Goal: Task Accomplishment & Management: Complete application form

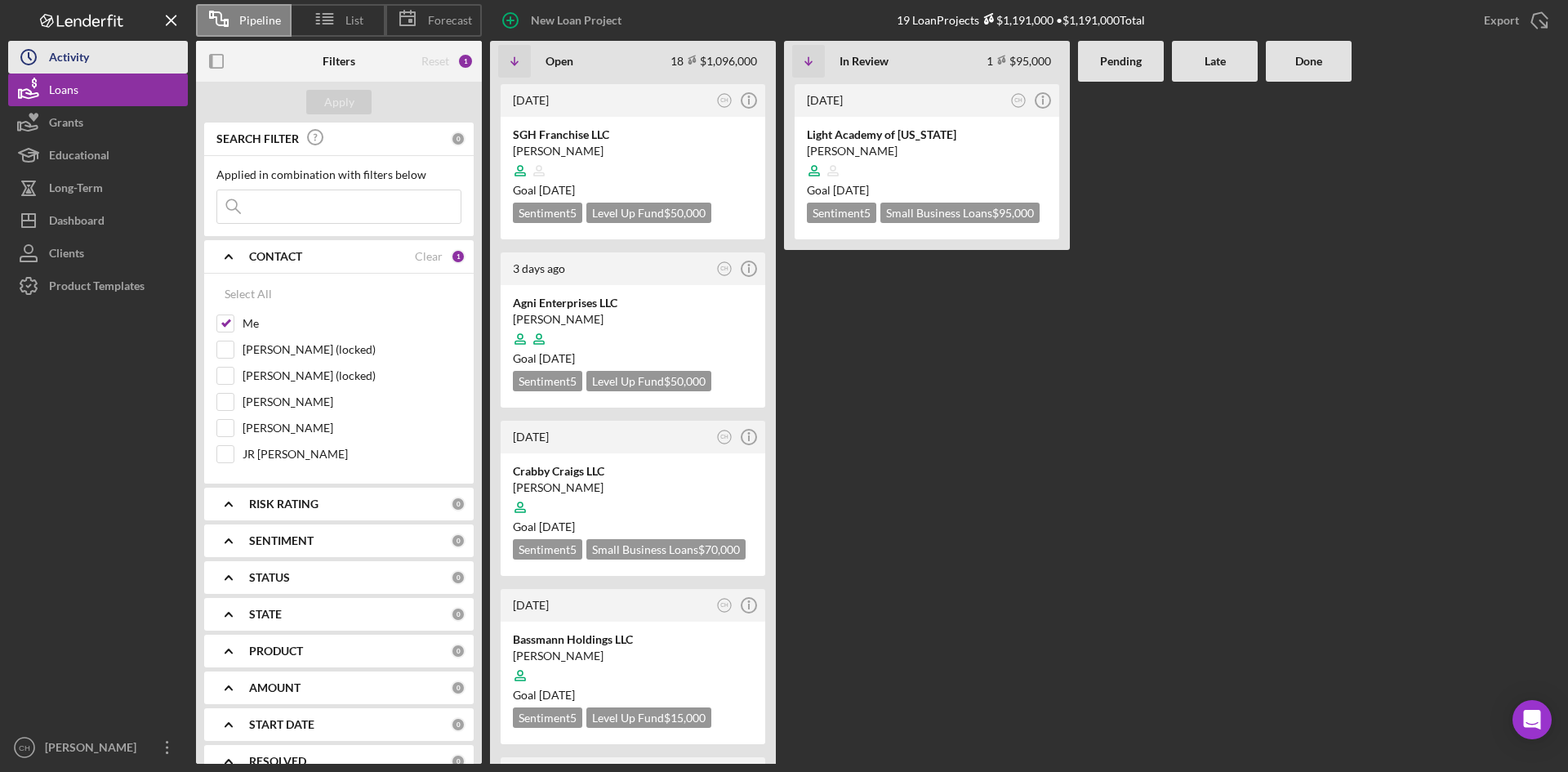
click at [108, 58] on button "Icon/History Activity" at bounding box center [98, 56] width 180 height 33
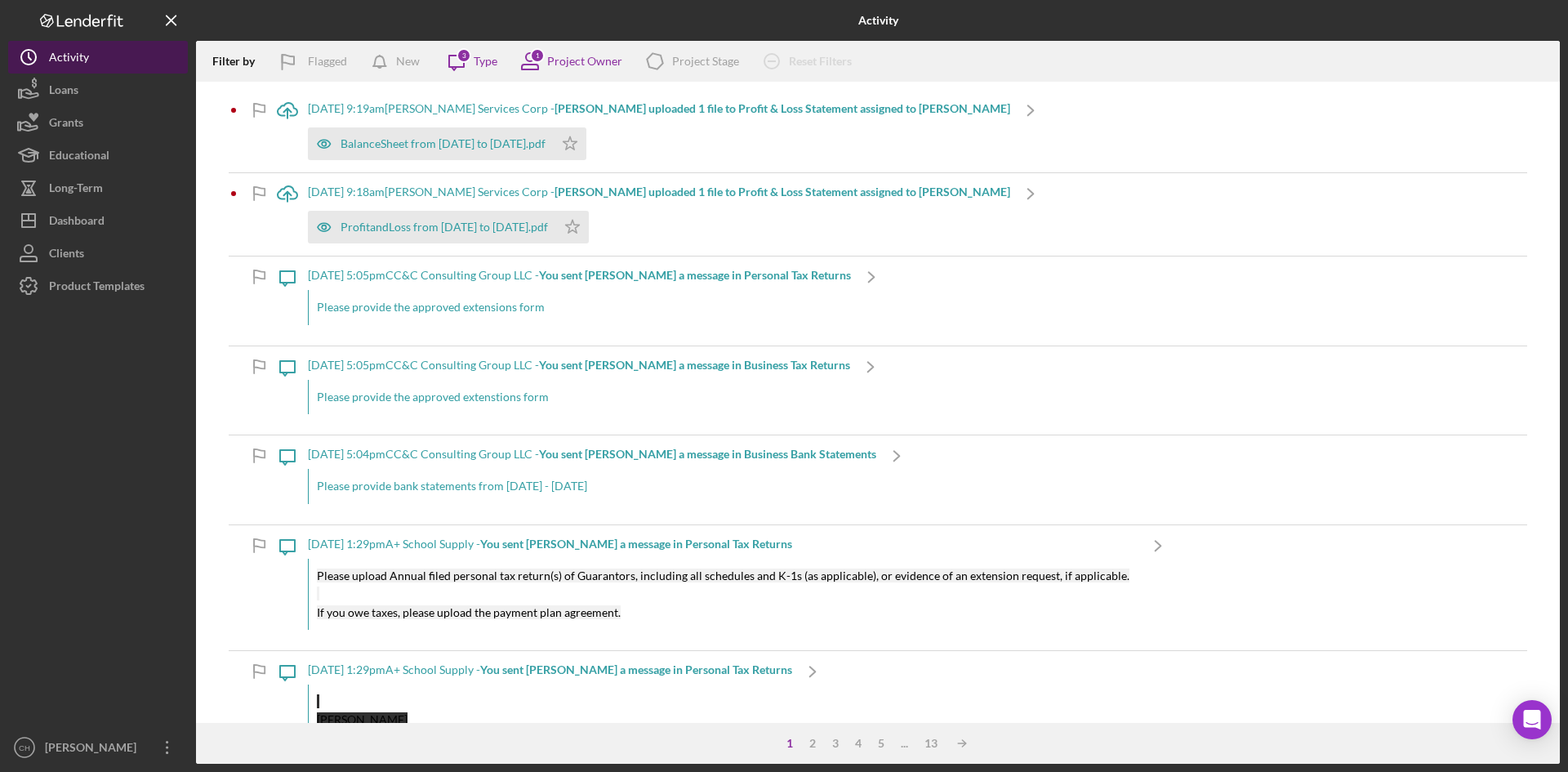
click at [85, 56] on div "Activity" at bounding box center [69, 59] width 40 height 37
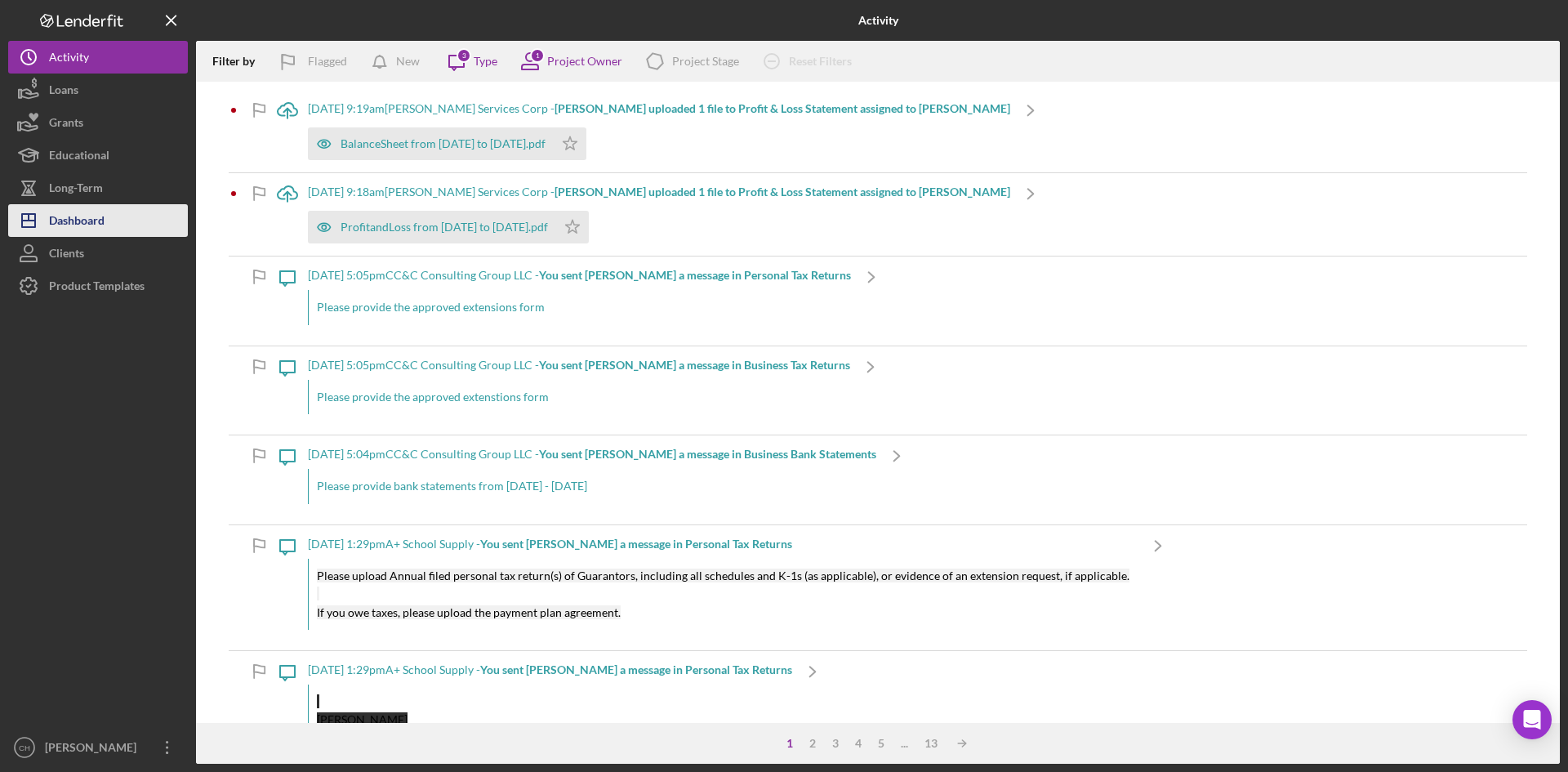
click at [96, 222] on div "Dashboard" at bounding box center [77, 223] width 56 height 37
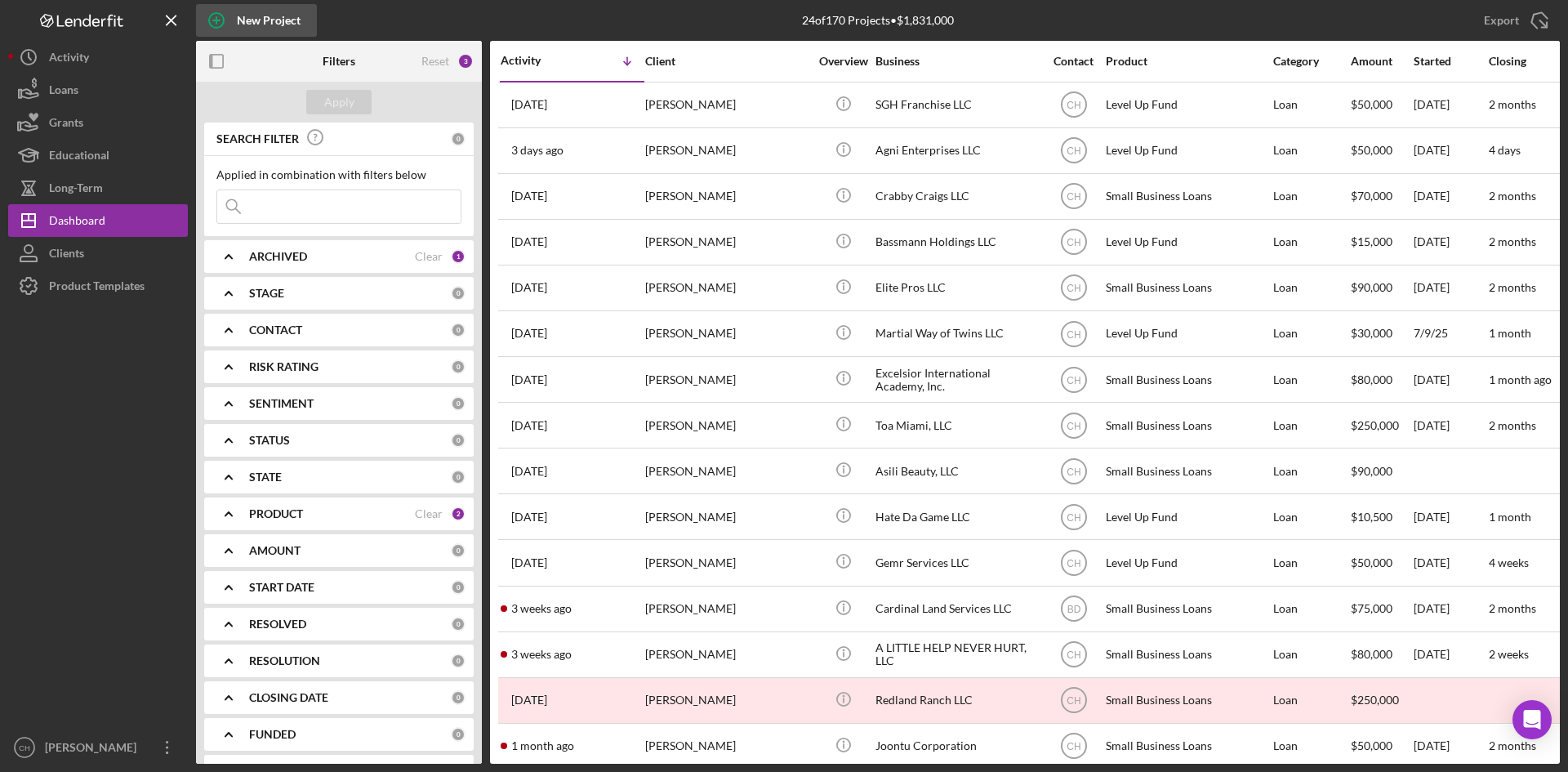
click at [273, 25] on div "New Project" at bounding box center [269, 20] width 63 height 33
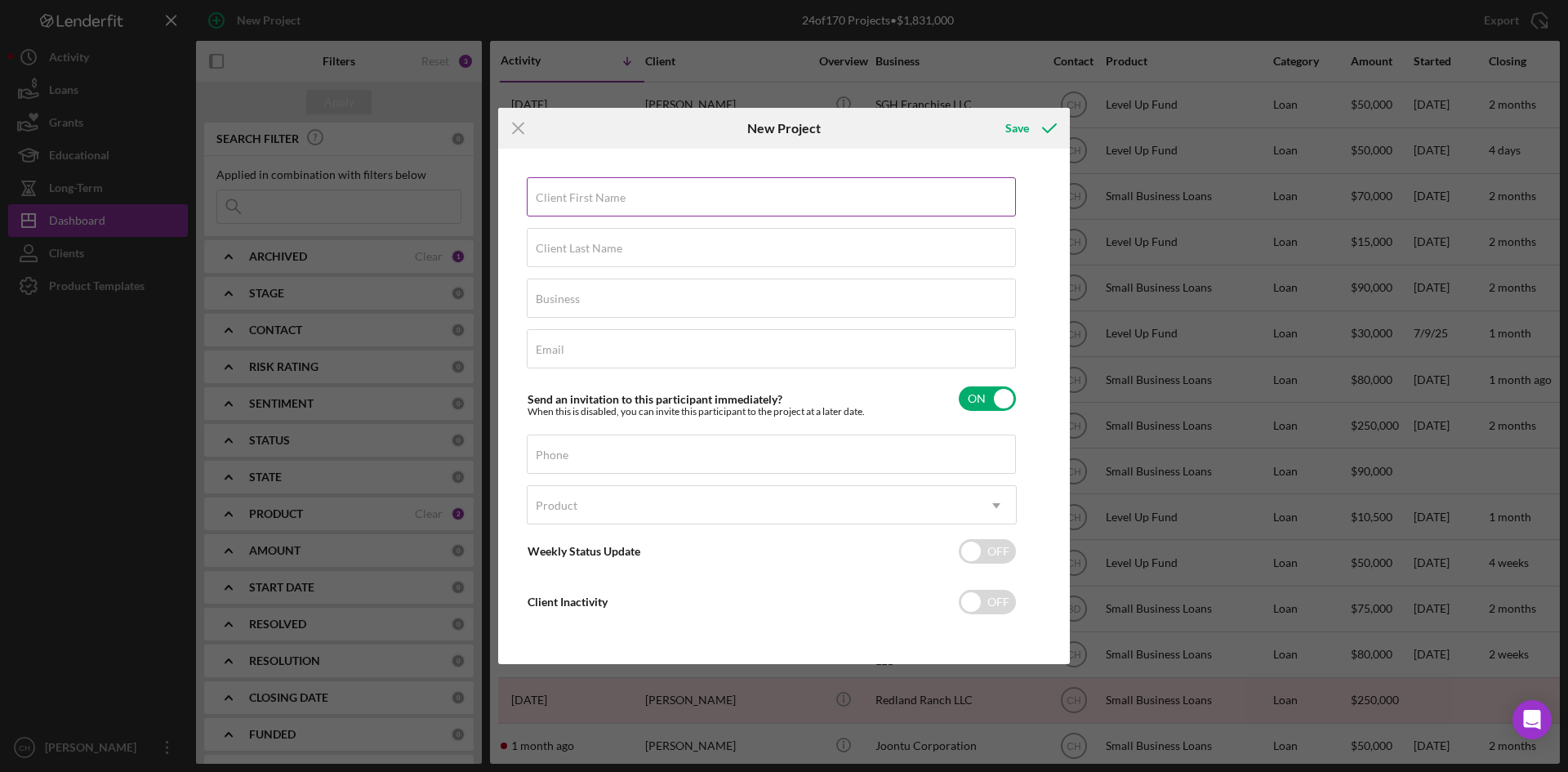
click at [585, 197] on label "Client First Name" at bounding box center [581, 197] width 90 height 13
click at [585, 197] on input "Client First Name" at bounding box center [771, 197] width 489 height 39
type input "Kenrith"
click at [608, 258] on input "Client Last Name" at bounding box center [771, 248] width 489 height 39
type input "[PERSON_NAME]"
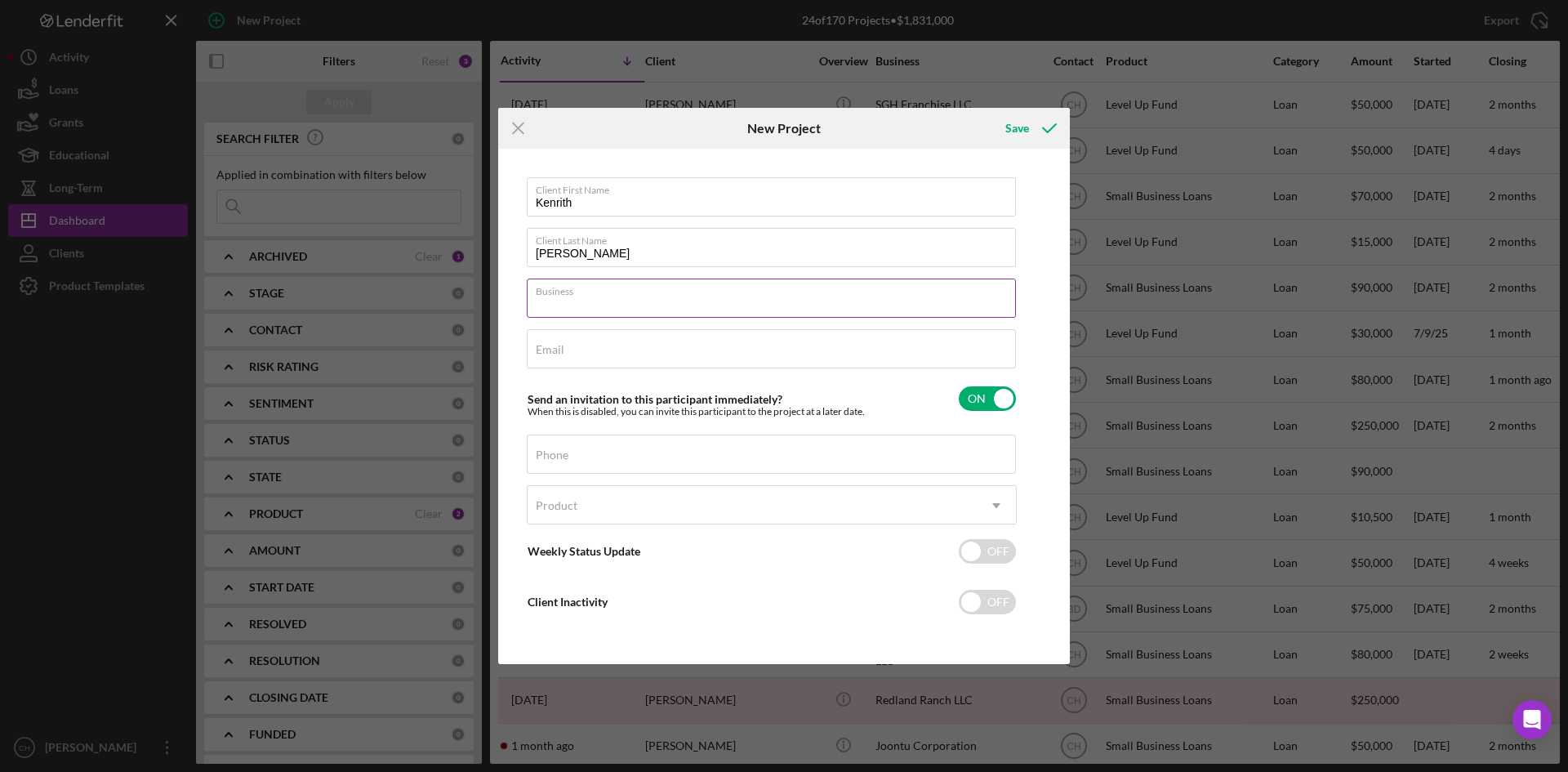
click at [594, 306] on input "Business" at bounding box center [771, 298] width 489 height 39
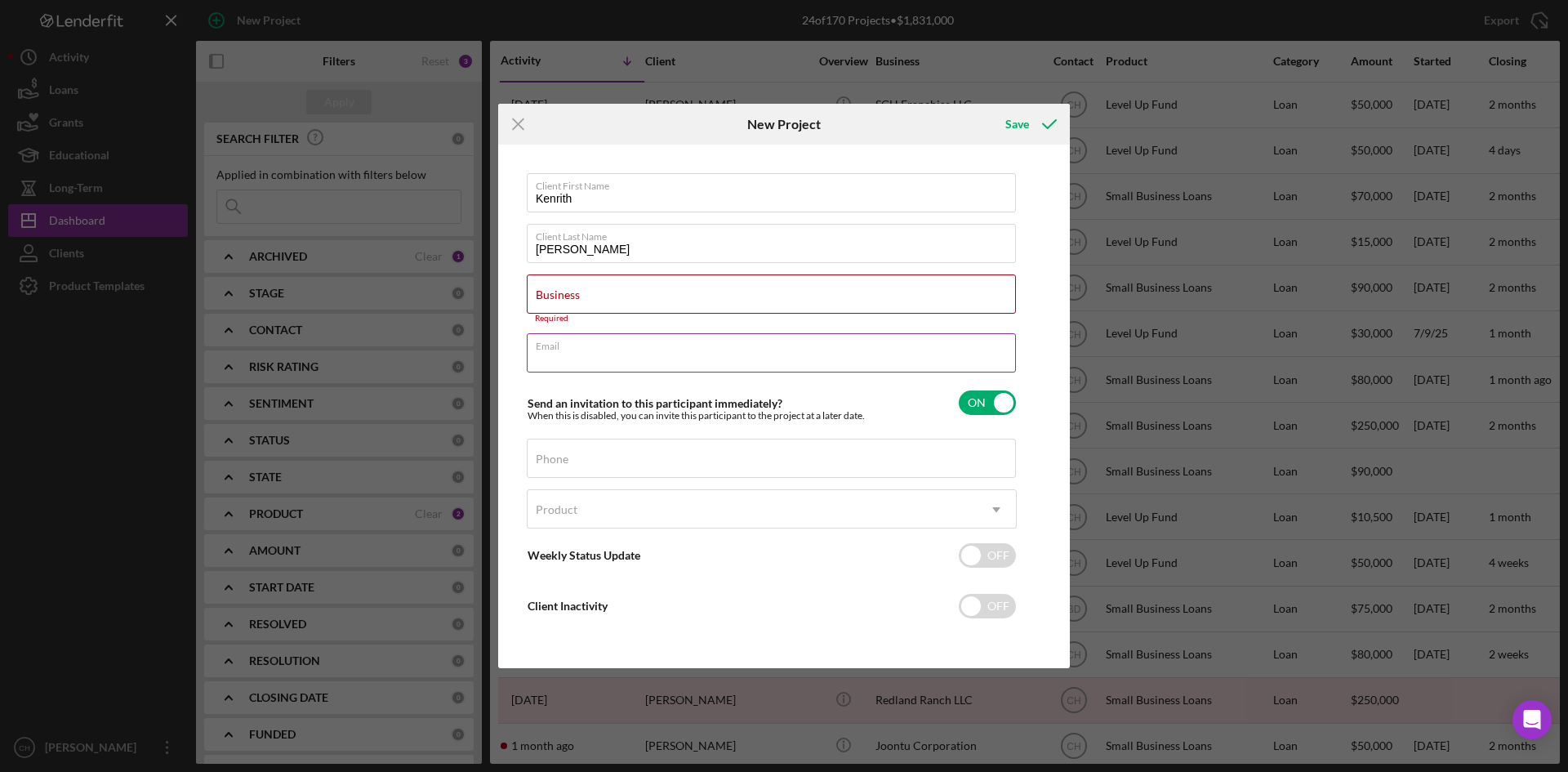
click at [579, 346] on div "Email Required" at bounding box center [772, 353] width 490 height 41
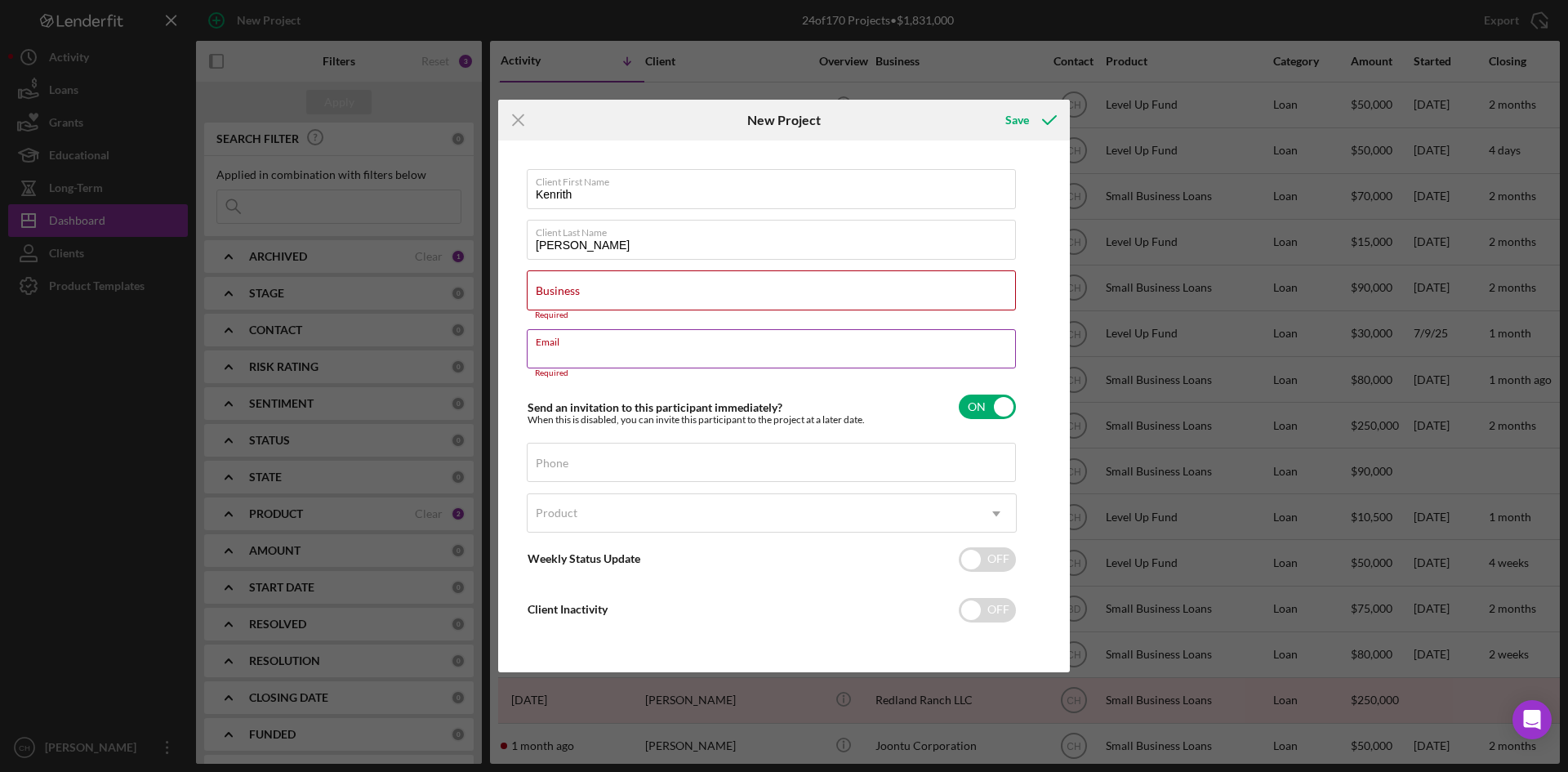
drag, startPoint x: 579, startPoint y: 346, endPoint x: 554, endPoint y: 338, distance: 26.2
click at [554, 338] on div "Email Required" at bounding box center [772, 353] width 490 height 49
drag, startPoint x: 559, startPoint y: 345, endPoint x: 871, endPoint y: 320, distance: 313.0
click at [904, 347] on div "Email Required" at bounding box center [772, 353] width 490 height 49
click at [561, 348] on input "Email" at bounding box center [771, 348] width 489 height 39
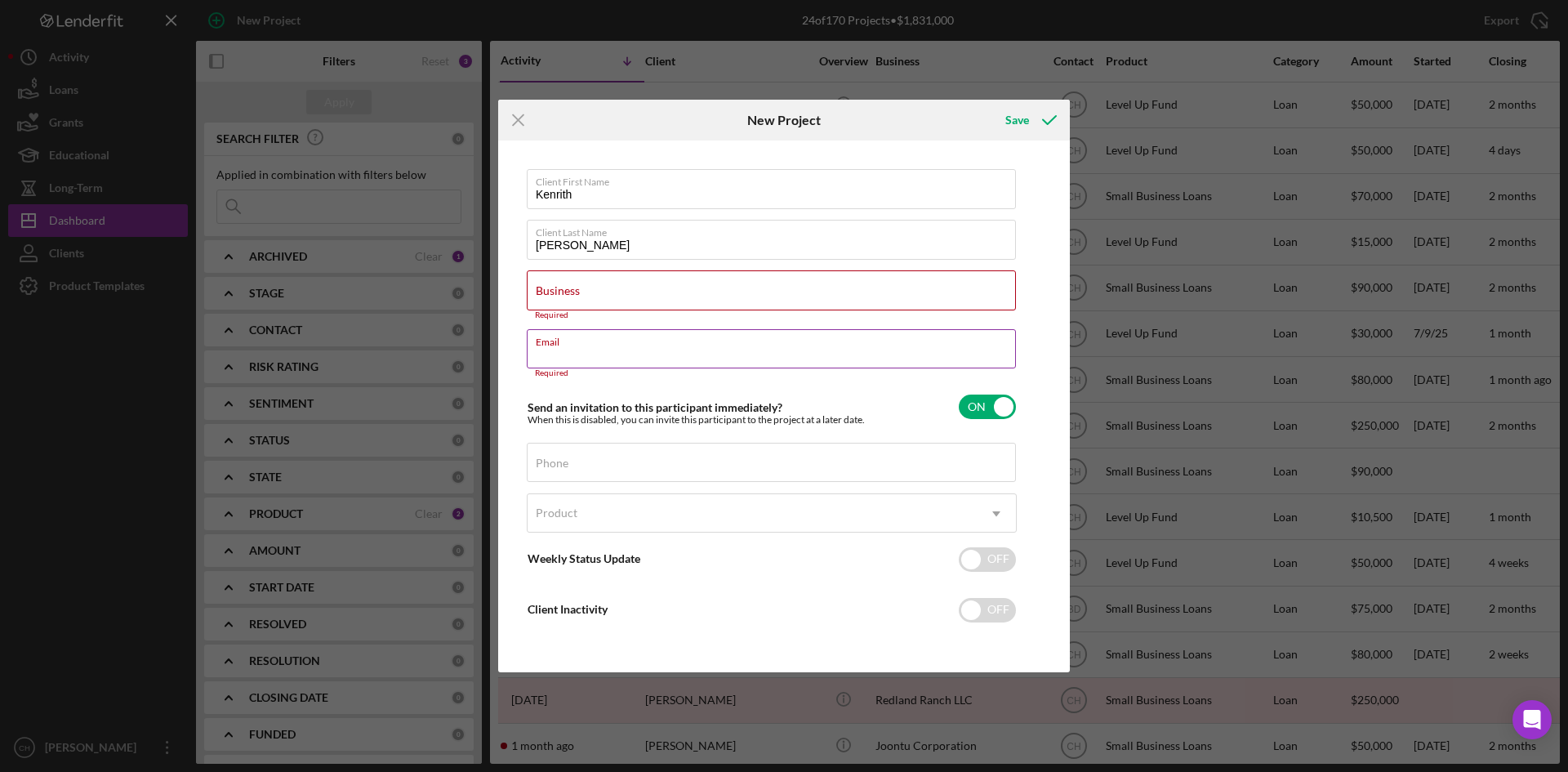
paste input "[EMAIL_ADDRESS][DOMAIN_NAME]"
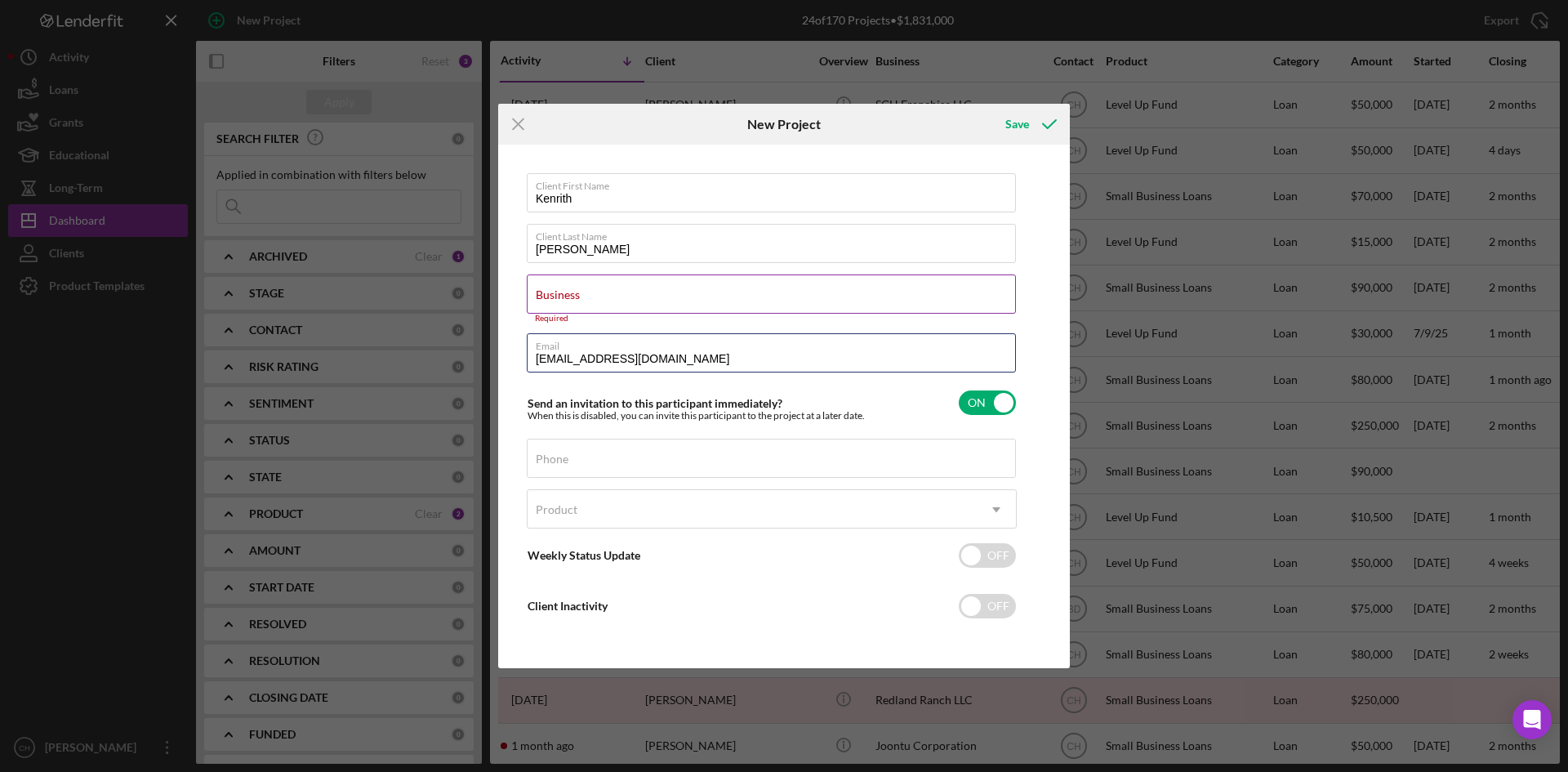
type input "[EMAIL_ADDRESS][DOMAIN_NAME]"
click at [606, 301] on input "Business" at bounding box center [771, 293] width 489 height 39
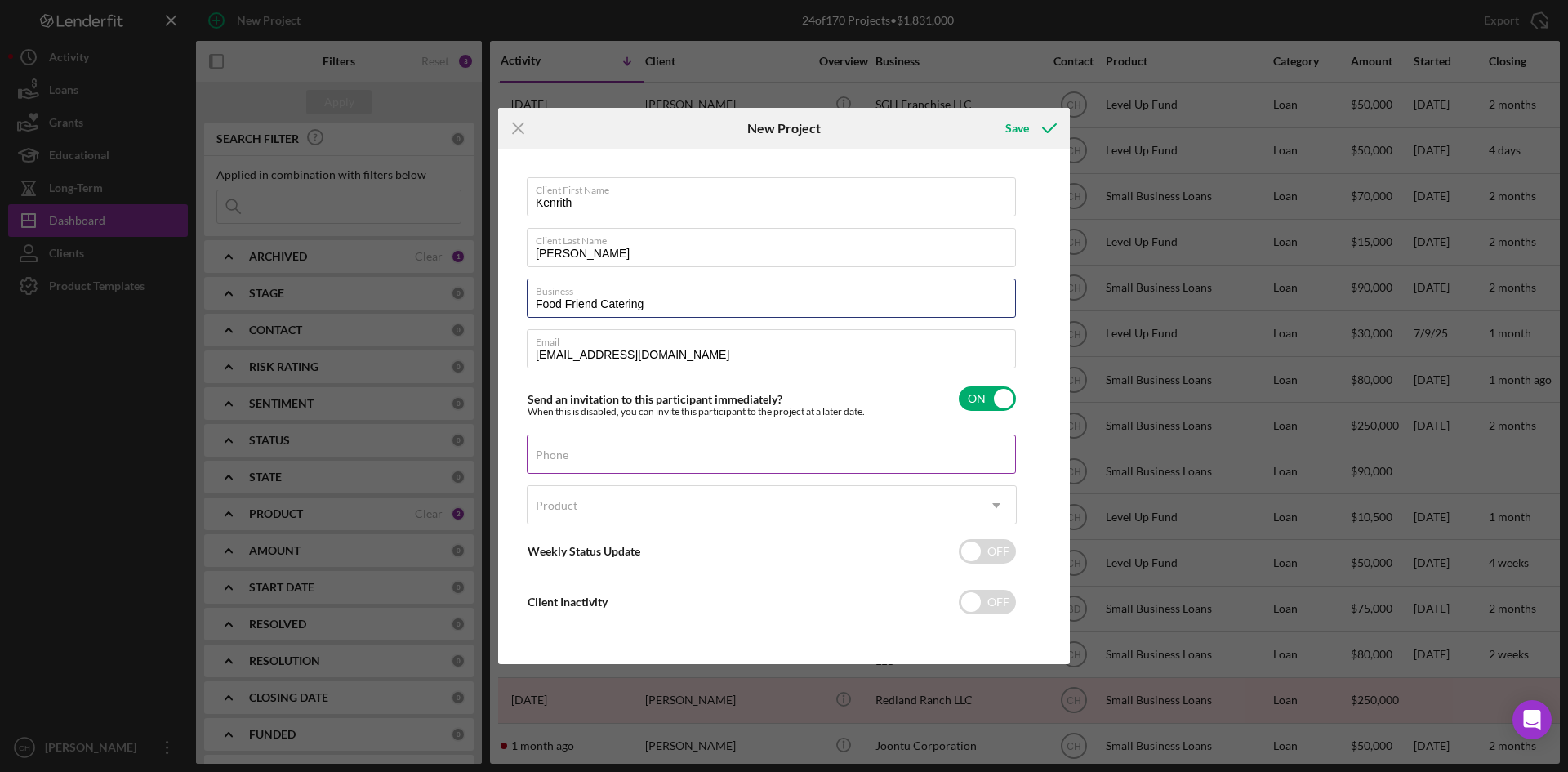
type input "Food Friend Catering"
click at [553, 452] on label "Phone" at bounding box center [552, 455] width 33 height 13
click at [553, 452] on input "Phone" at bounding box center [771, 454] width 489 height 39
type input "[PHONE_NUMBER]"
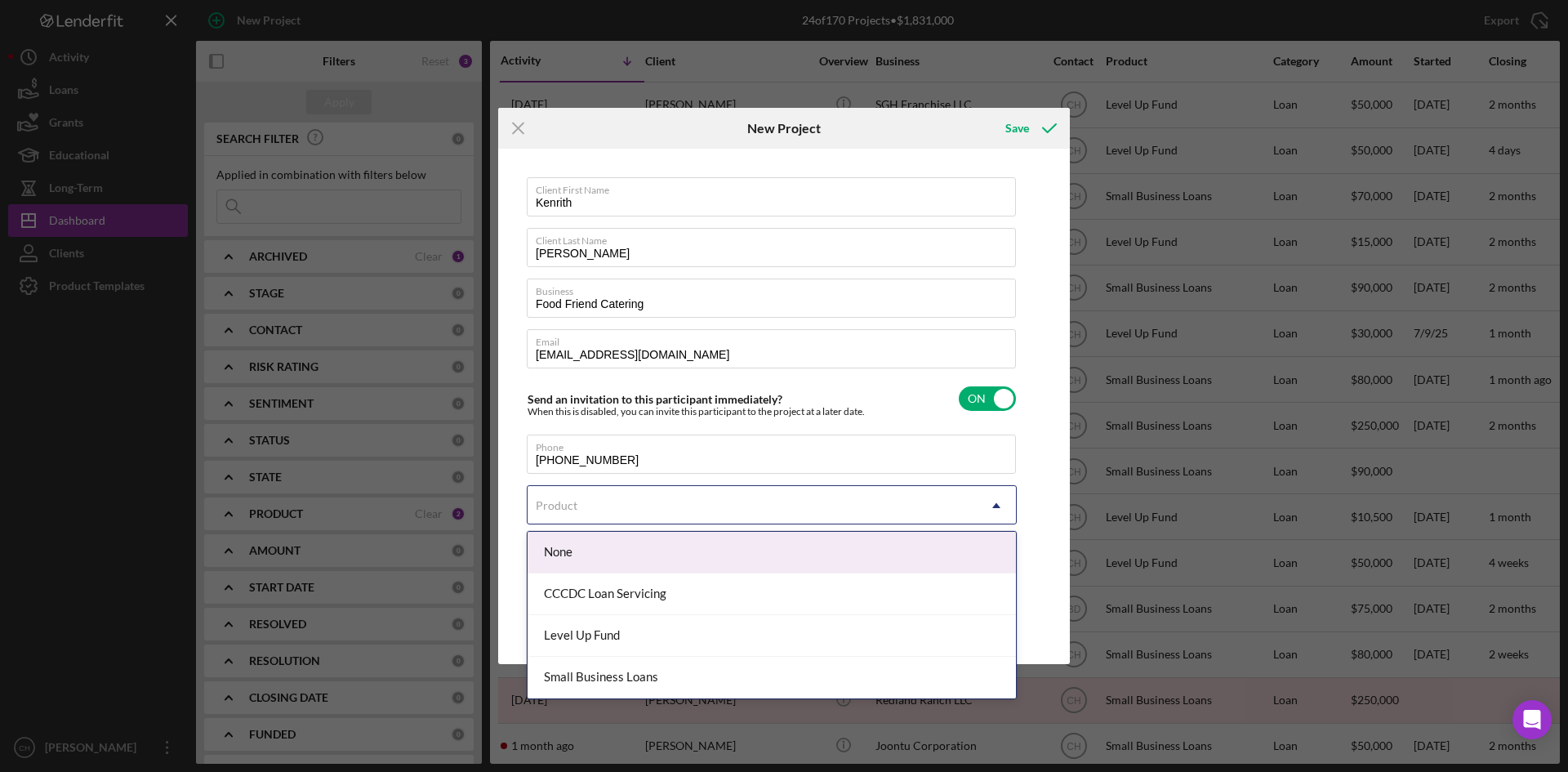
click at [562, 499] on div "Product" at bounding box center [556, 505] width 41 height 13
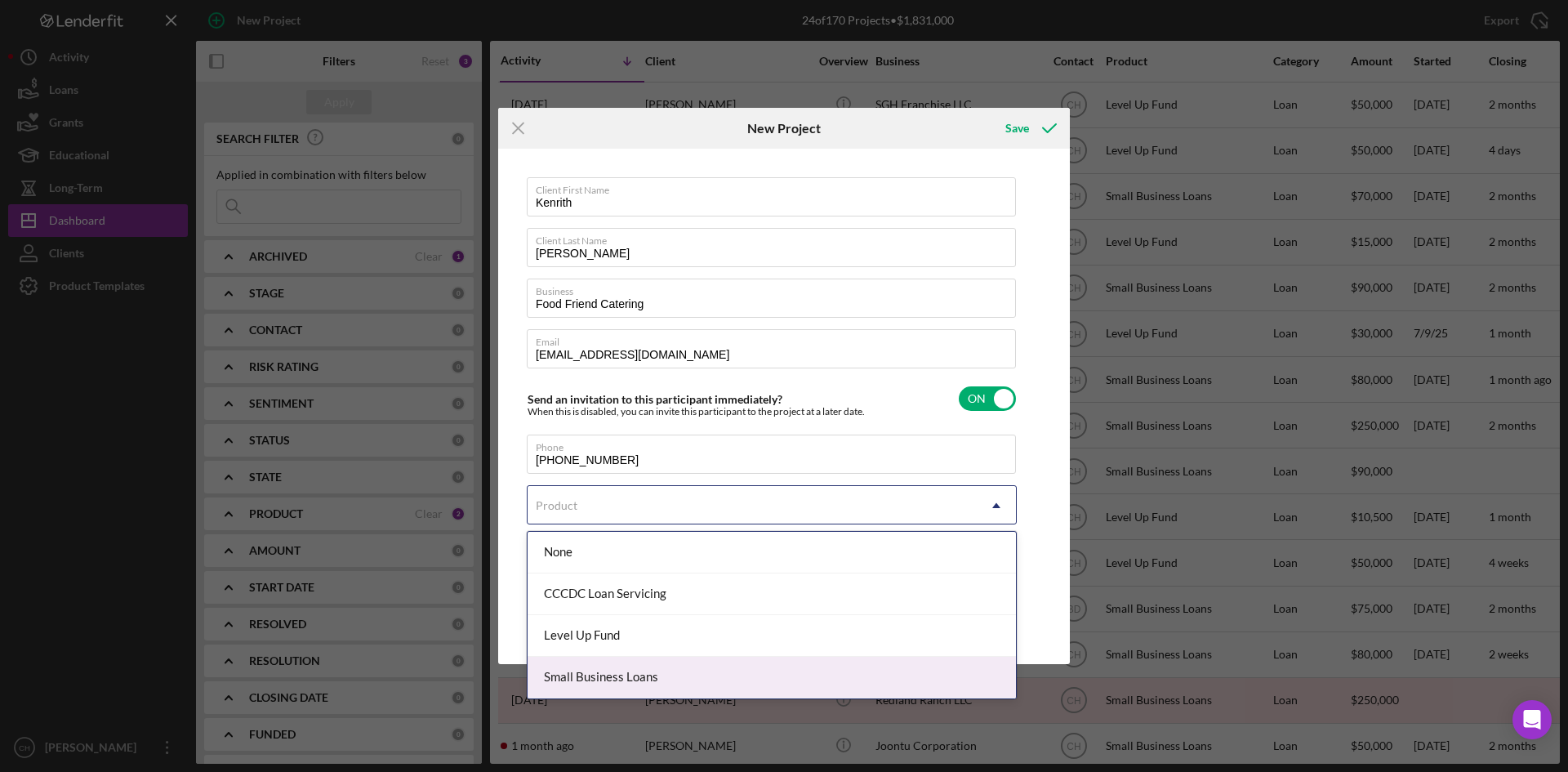
click at [624, 681] on div "Small Business Loans" at bounding box center [772, 677] width 488 height 41
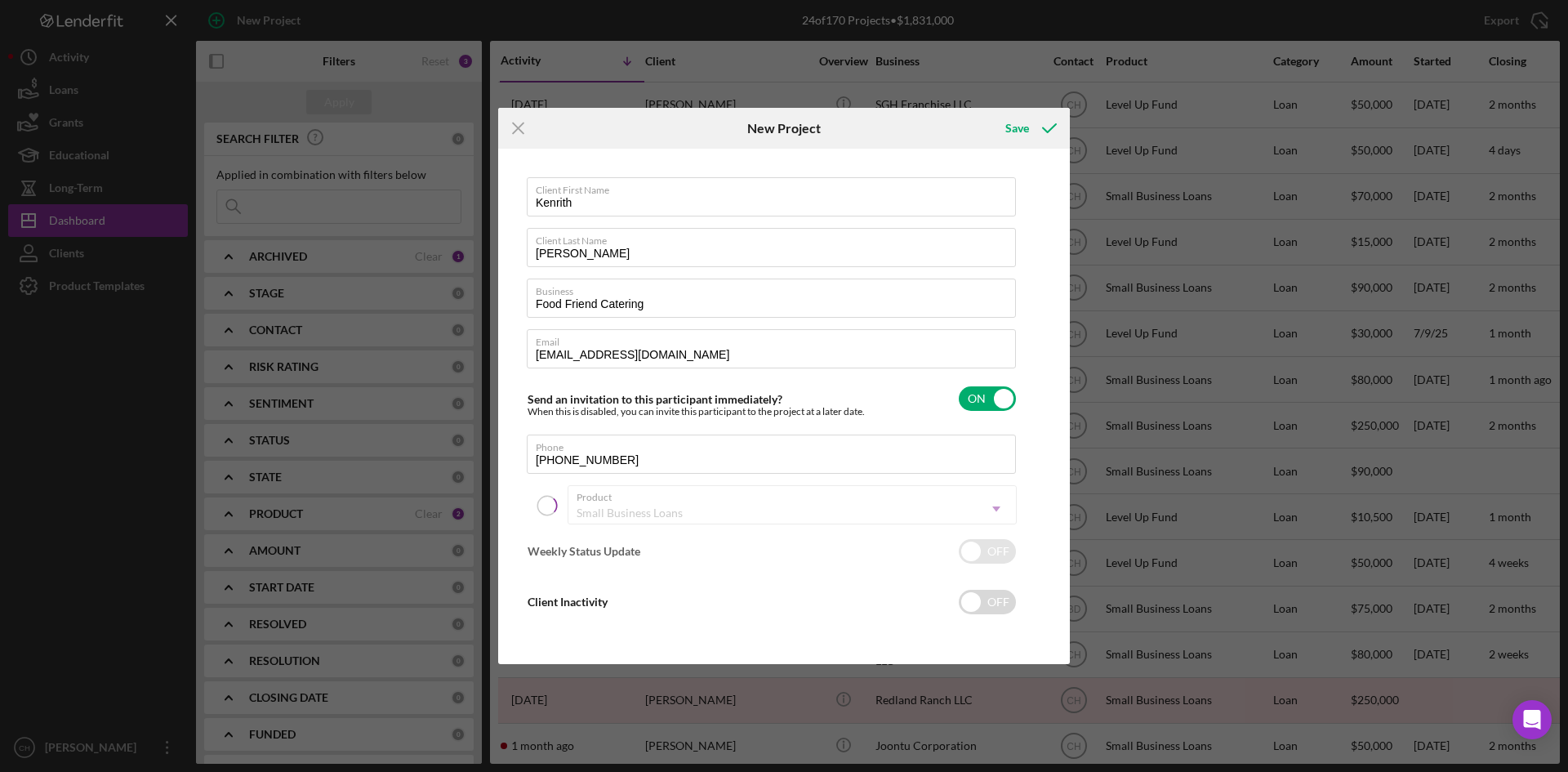
checkbox input "true"
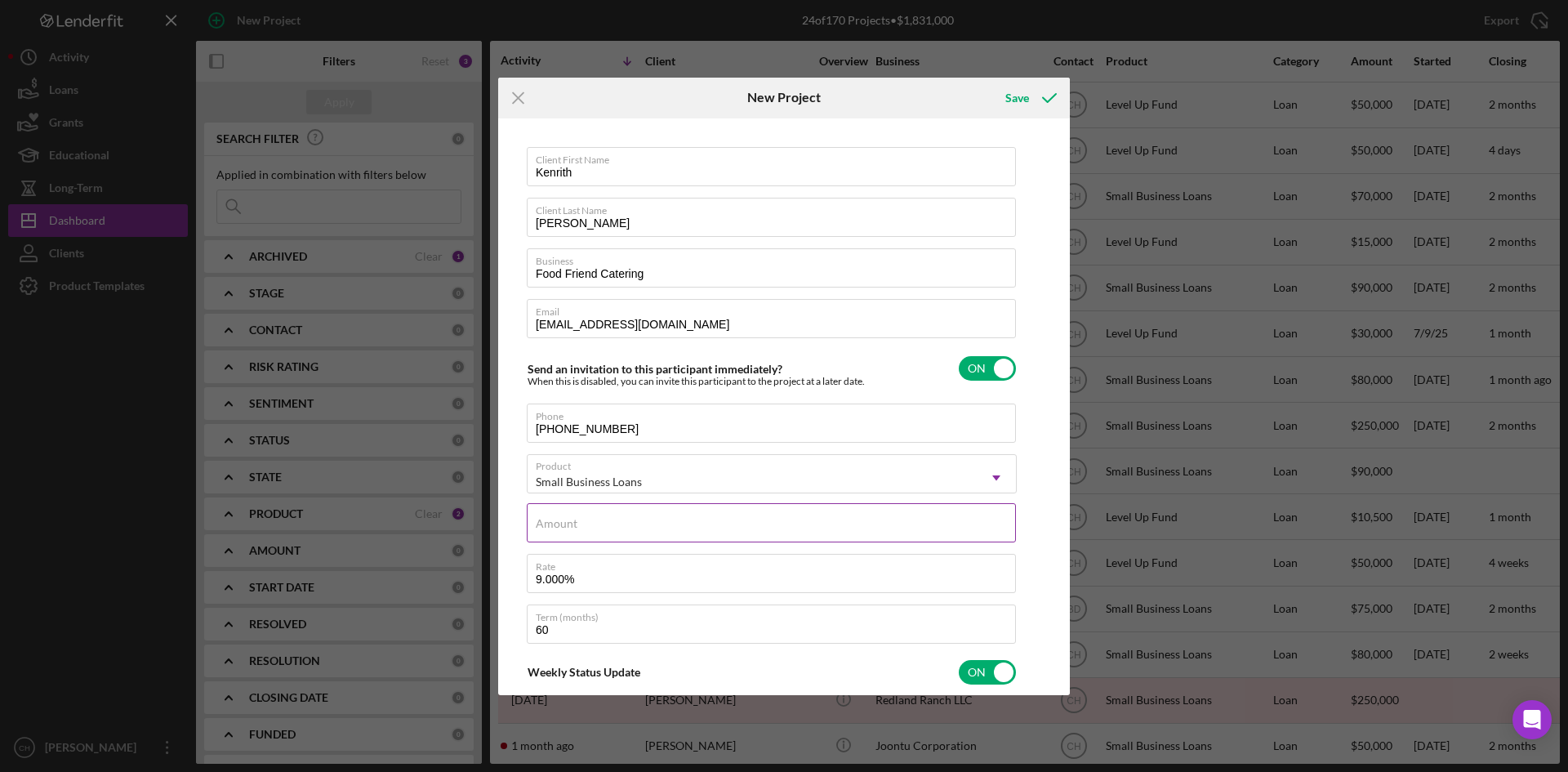
click at [582, 509] on div "Amount" at bounding box center [772, 523] width 490 height 41
type input "$1"
type textarea "Here's a snapshot of information that has been fully approved, as well as the i…"
type input "$11"
type textarea "Here's a snapshot of information that has been fully approved, as well as the i…"
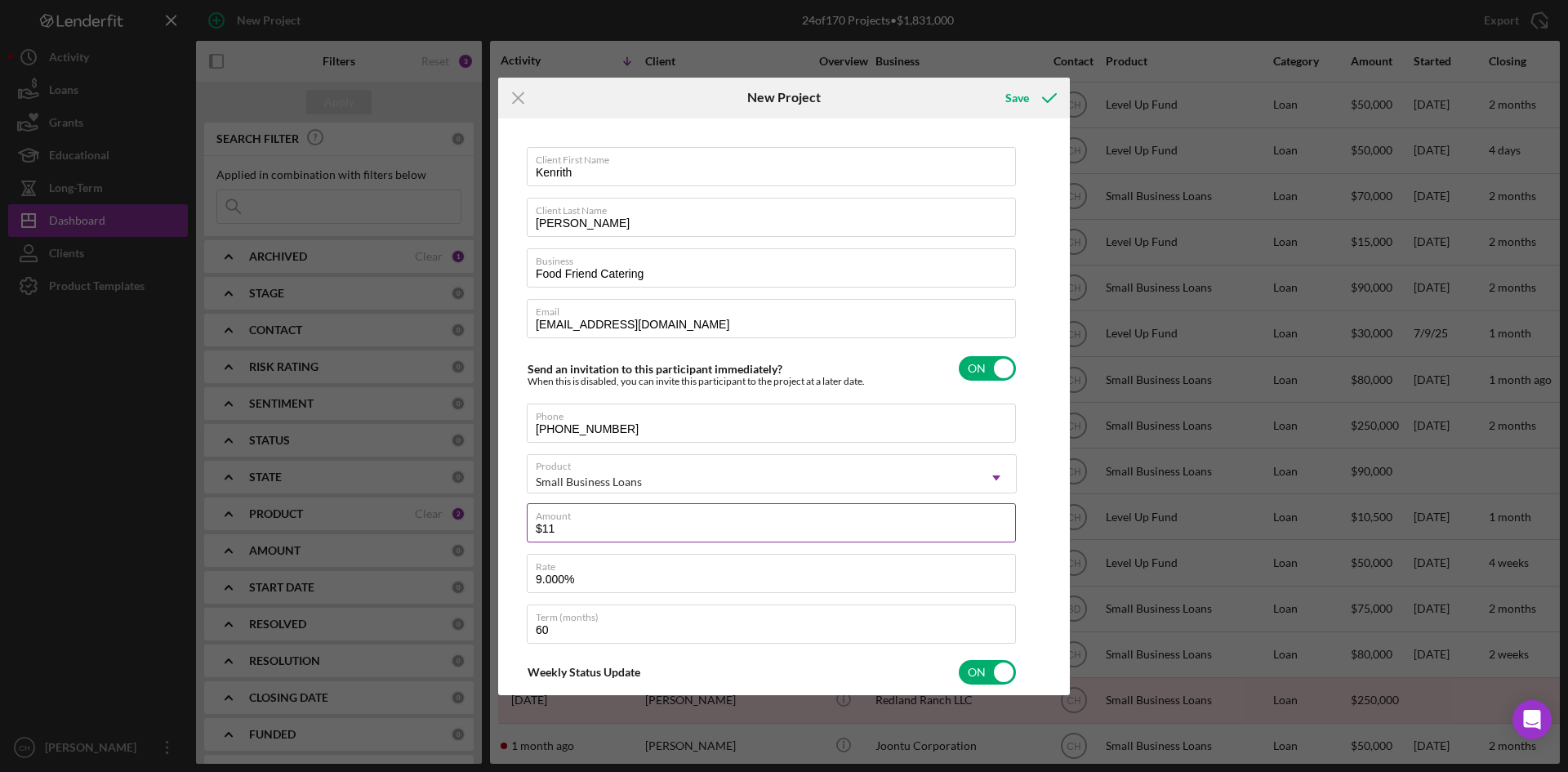
type input "$115"
type textarea "Here's a snapshot of information that has been fully approved, as well as the i…"
type input "$1,150"
type textarea "Here's a snapshot of information that has been fully approved, as well as the i…"
type input "$11,500"
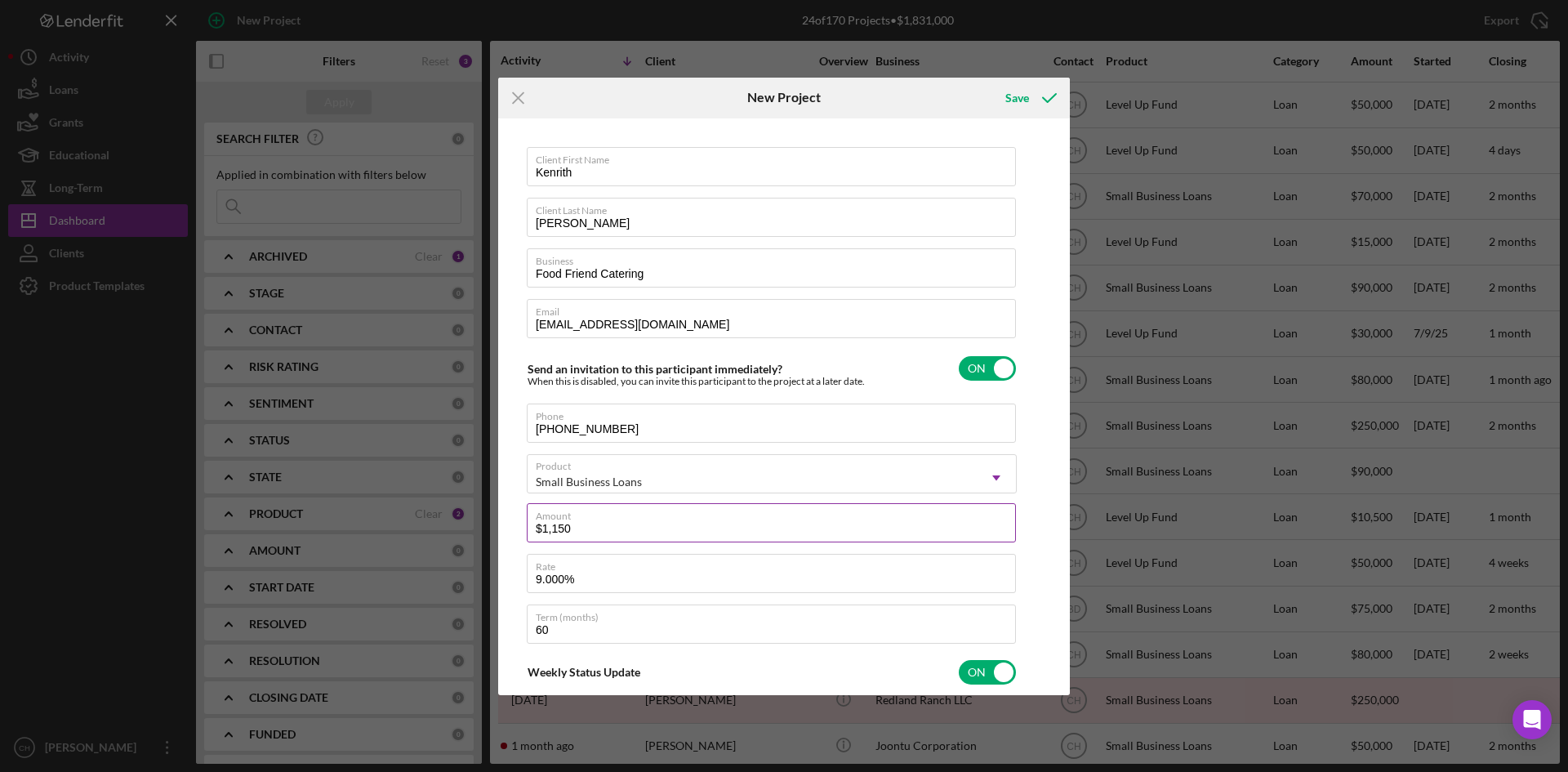
type textarea "Here's a snapshot of information that has been fully approved, as well as the i…"
type input "$115,000"
type textarea "Here's a snapshot of information that has been fully approved, as well as the i…"
type input "$115,000"
click at [1023, 103] on div "Save" at bounding box center [1017, 98] width 24 height 33
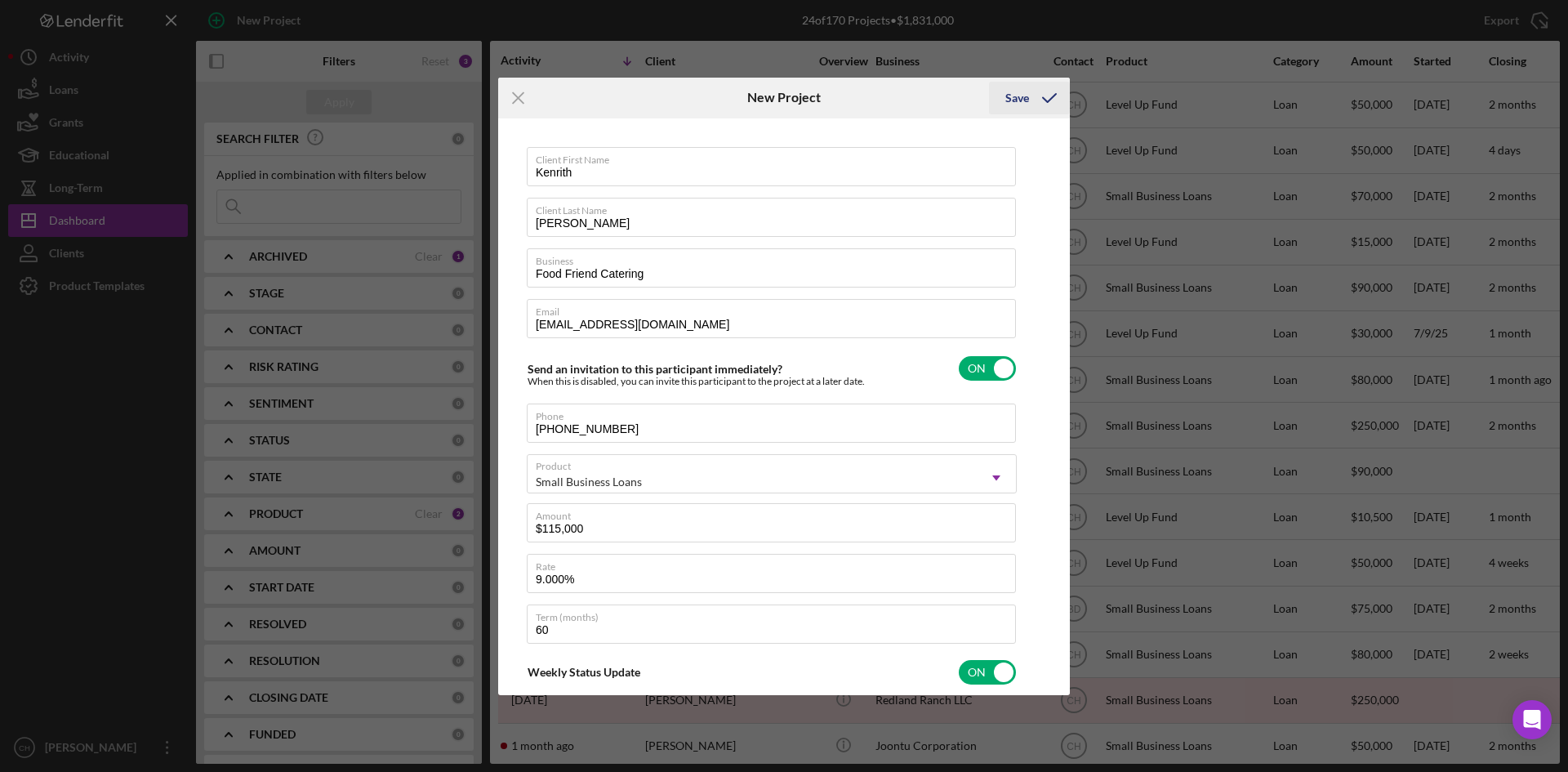
type textarea "Here's a snapshot of information that has been fully approved, as well as the i…"
checkbox input "false"
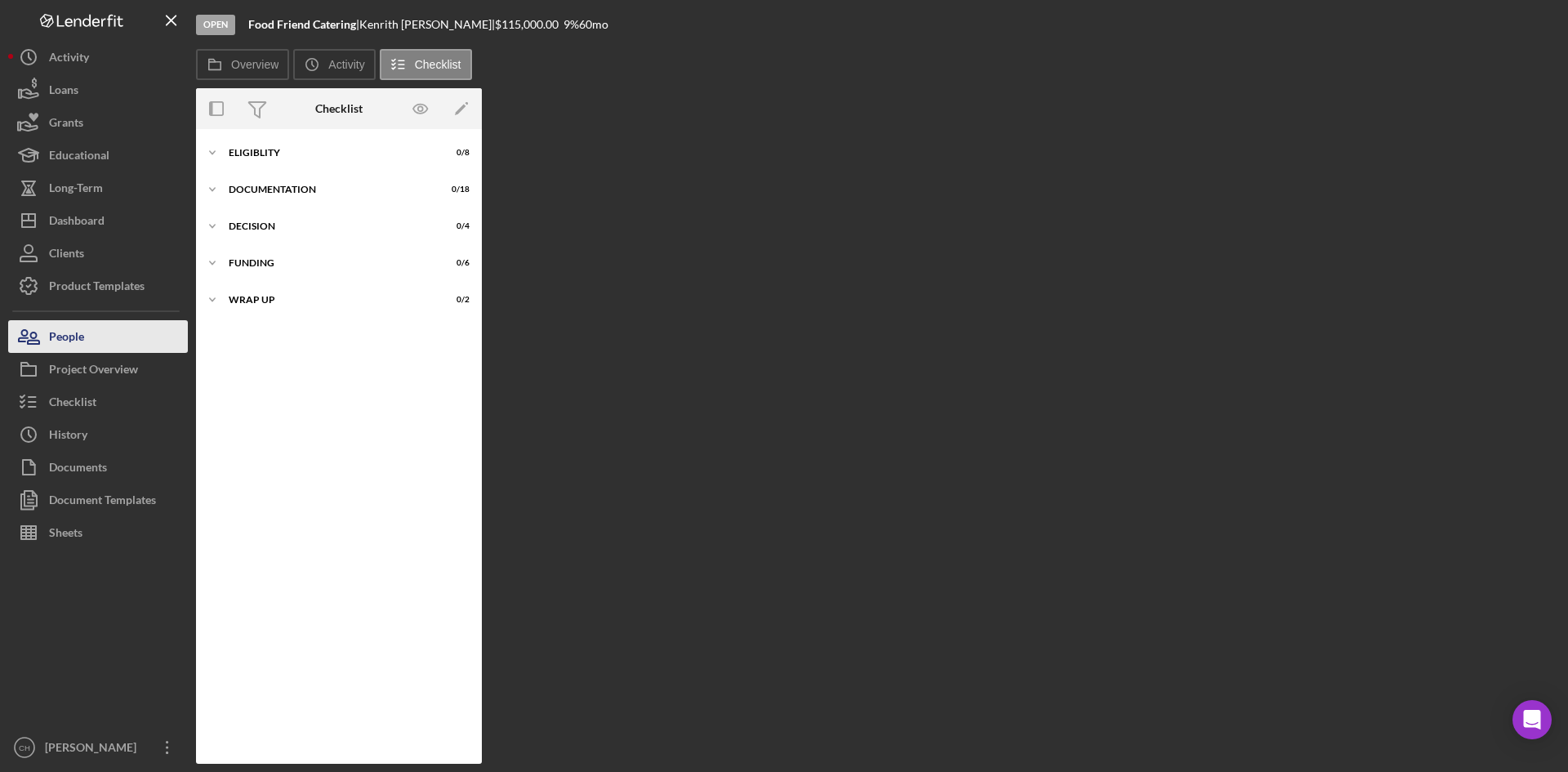
click at [88, 337] on button "People" at bounding box center [98, 336] width 180 height 33
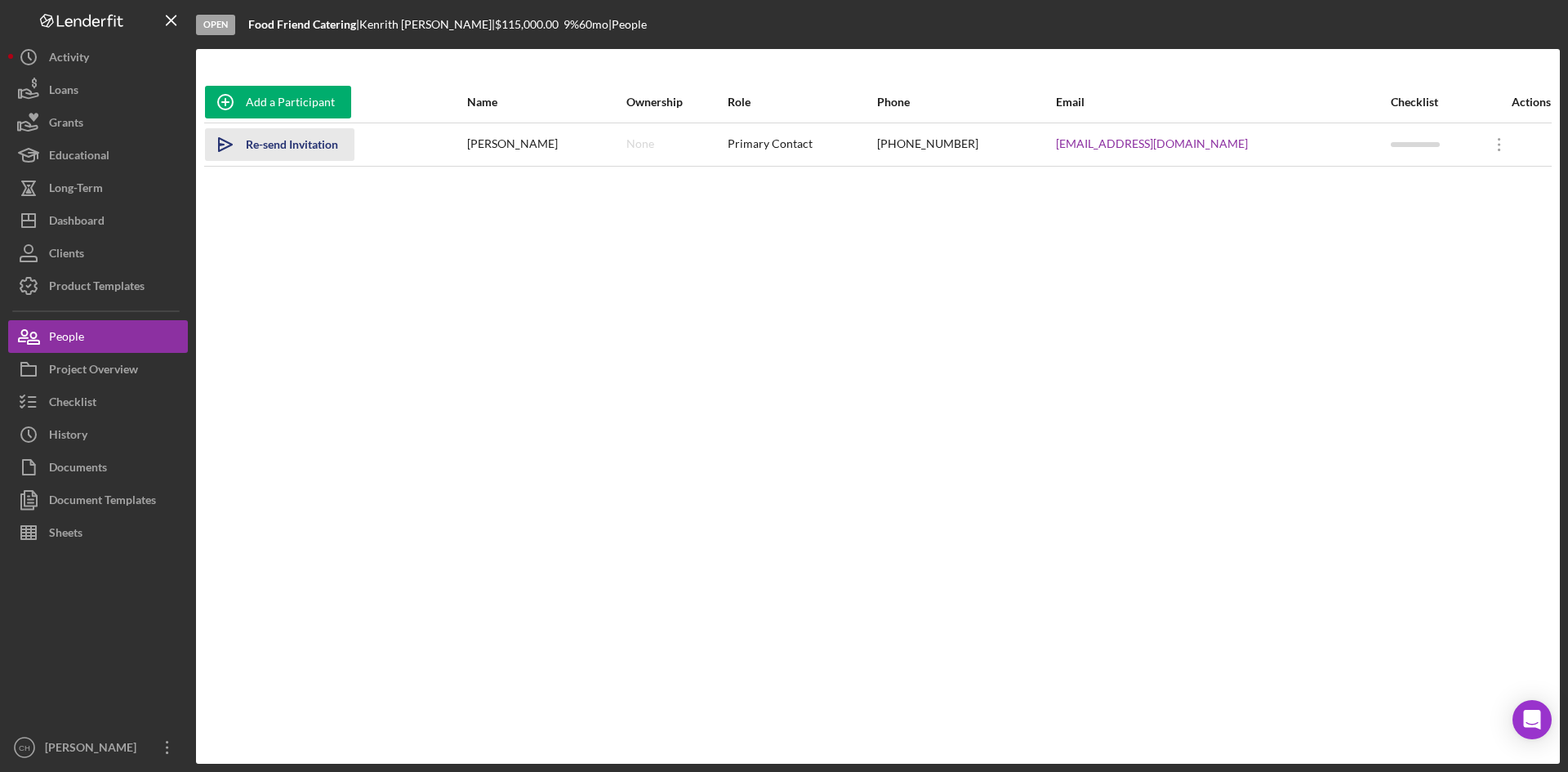
click at [301, 152] on div "Re-send Invitation" at bounding box center [292, 144] width 93 height 33
